Goal: Task Accomplishment & Management: Manage account settings

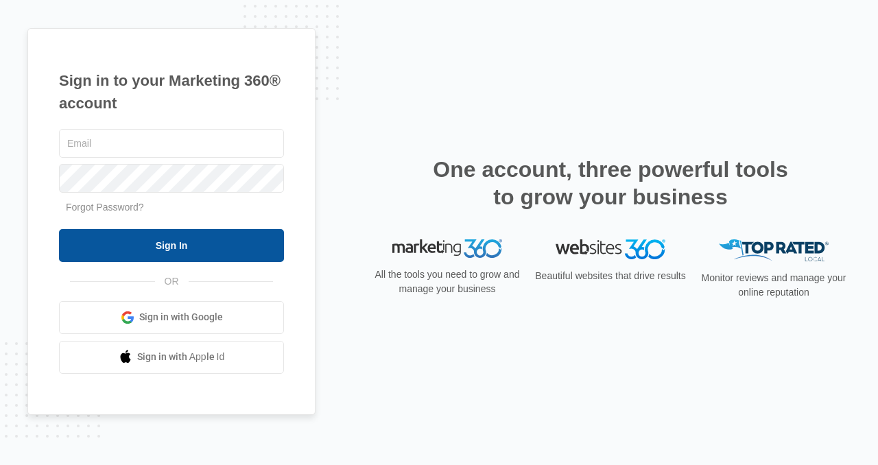
type input "[PERSON_NAME][EMAIL_ADDRESS][DOMAIN_NAME]"
click at [223, 248] on input "Sign In" at bounding box center [171, 245] width 225 height 33
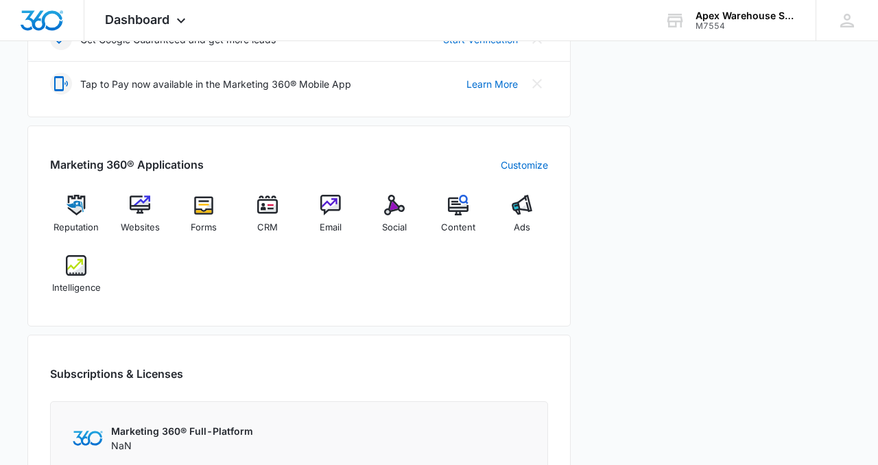
scroll to position [522, 0]
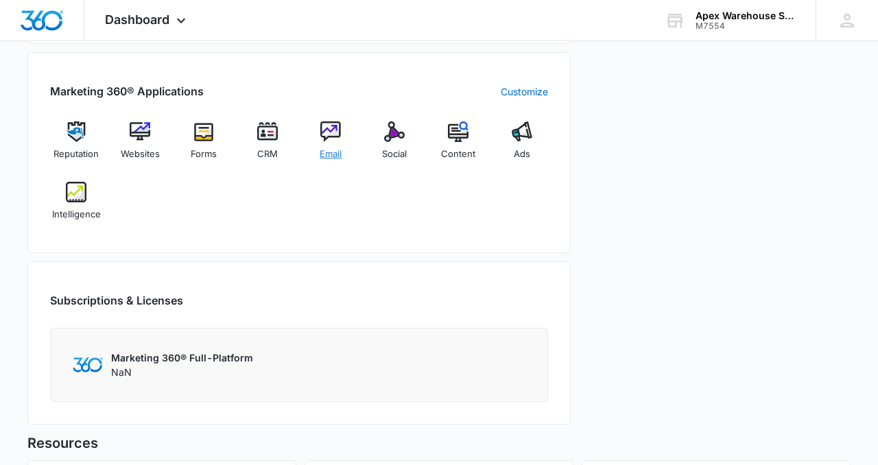
click at [328, 135] on img at bounding box center [330, 131] width 21 height 21
